Goal: Task Accomplishment & Management: Manage account settings

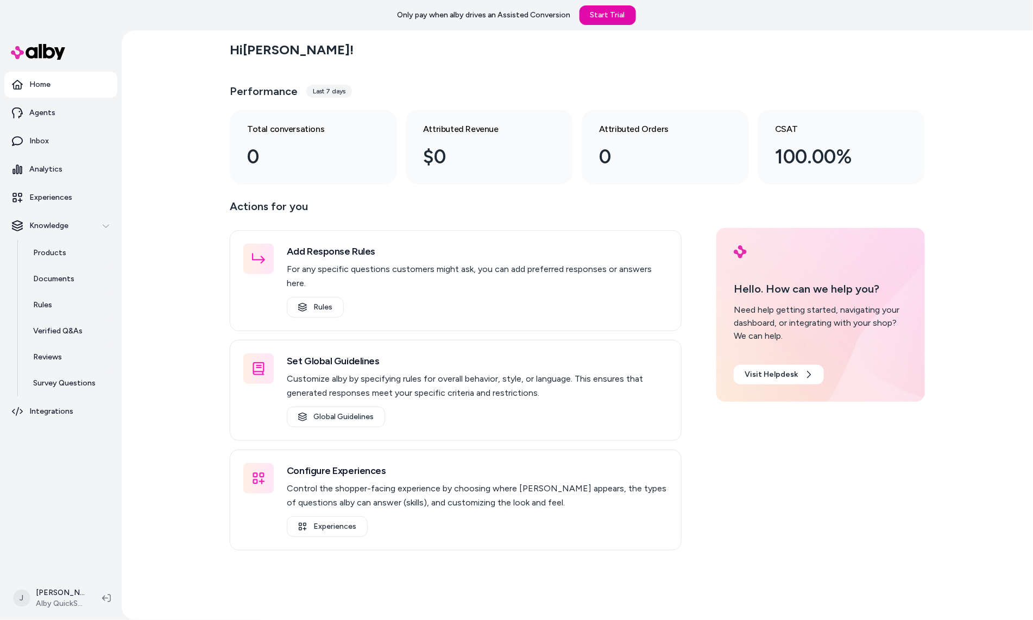
click at [173, 292] on div "Hi [PERSON_NAME] ! Performance Last 7 days Total conversations 0 Attributed Rev…" at bounding box center [577, 325] width 911 height 590
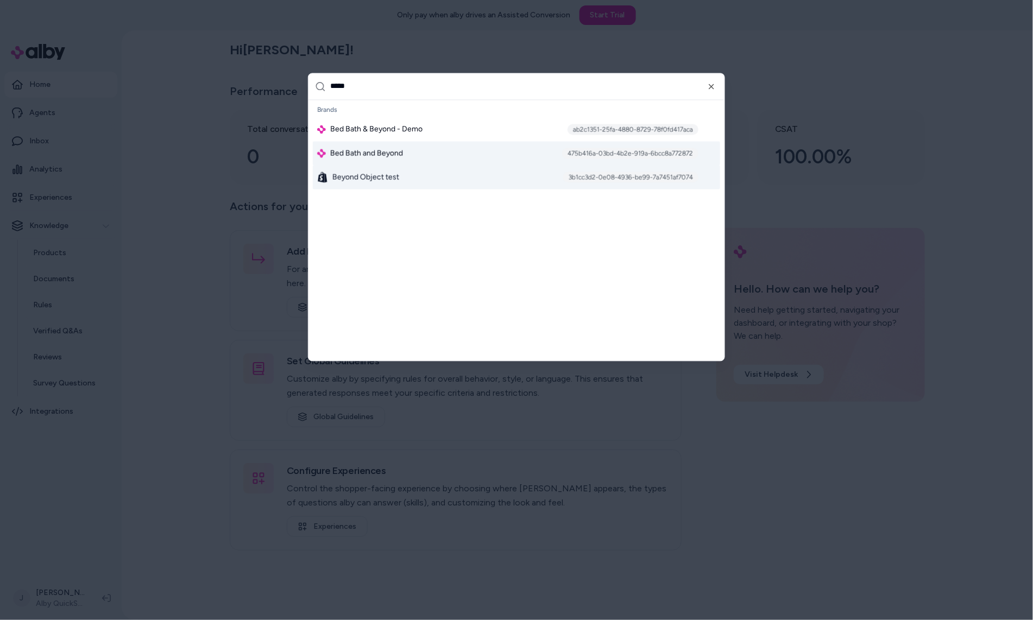
type input "*****"
click at [371, 152] on span "Bed Bath and Beyond" at bounding box center [366, 153] width 73 height 11
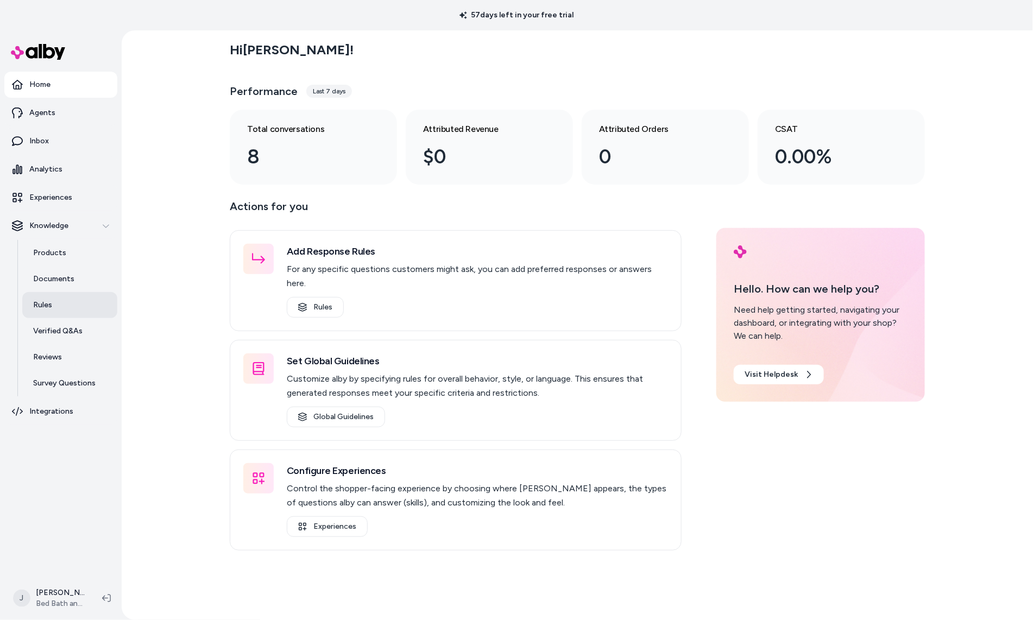
click at [55, 306] on link "Rules" at bounding box center [69, 305] width 95 height 26
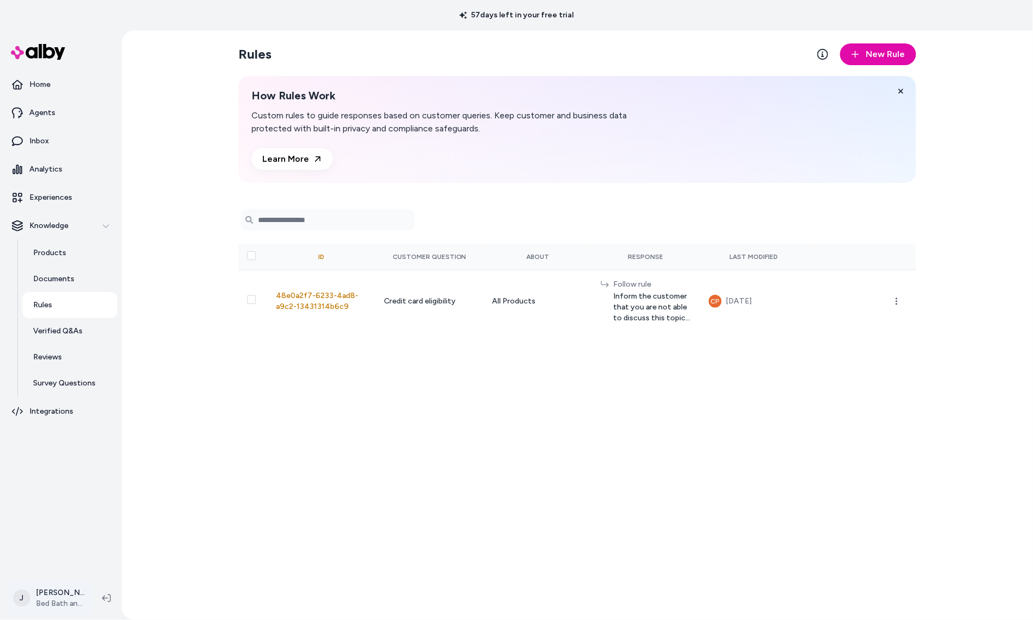
click at [66, 594] on html "57 days left in your free trial Home Agents Inbox Analytics Experiences Knowled…" at bounding box center [516, 310] width 1033 height 620
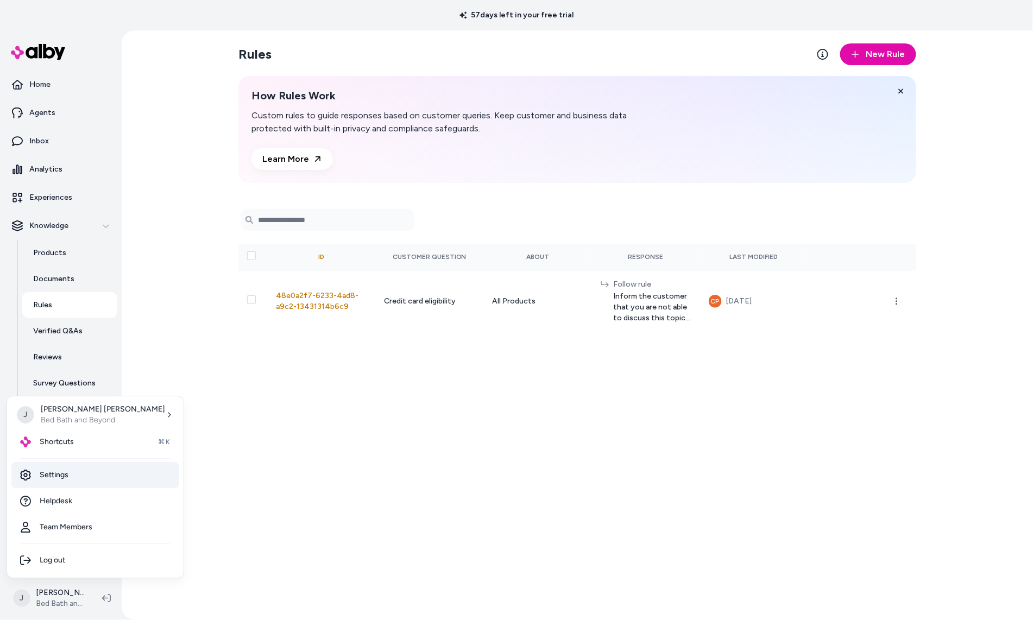
click at [62, 474] on link "Settings" at bounding box center [95, 475] width 168 height 26
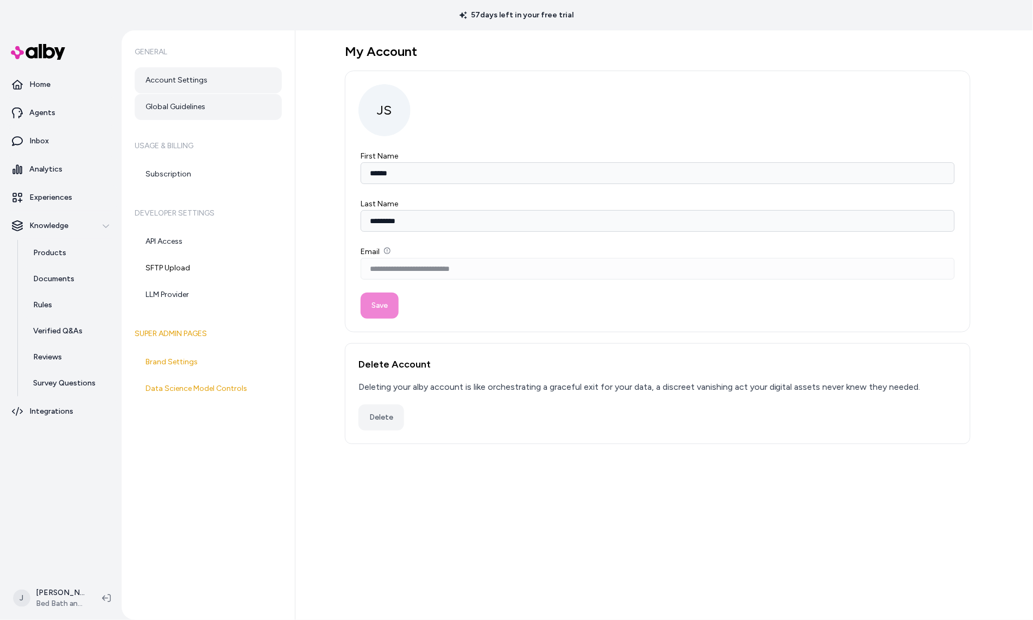
click at [182, 111] on link "Global Guidelines" at bounding box center [208, 107] width 147 height 26
